Goal: Task Accomplishment & Management: Manage account settings

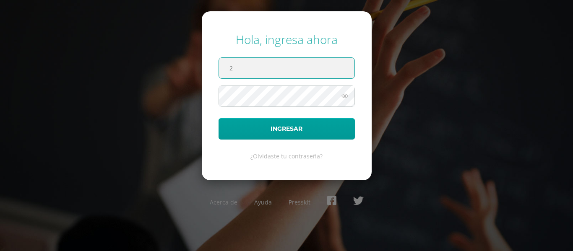
type input "2022027@maiagt.org"
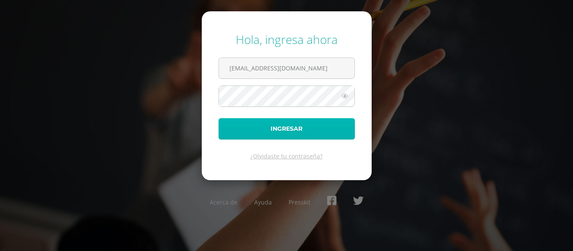
click at [265, 127] on button "Ingresar" at bounding box center [286, 128] width 136 height 21
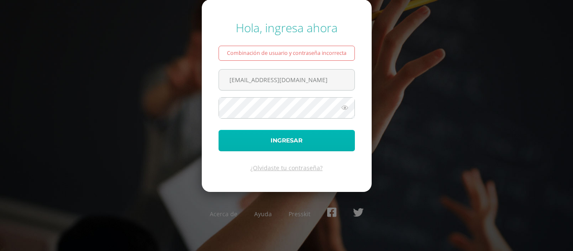
click at [260, 147] on button "Ingresar" at bounding box center [286, 140] width 136 height 21
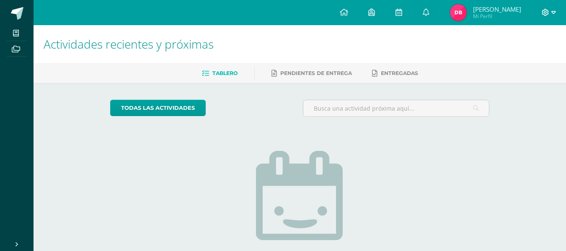
click at [547, 13] on icon at bounding box center [546, 12] width 7 height 7
click at [513, 59] on span "Cerrar sesión" at bounding box center [528, 57] width 38 height 8
